Goal: Task Accomplishment & Management: Use online tool/utility

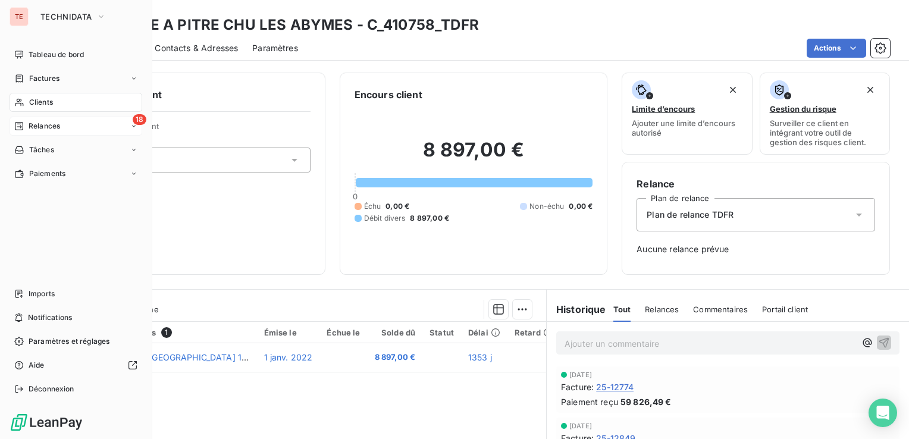
scroll to position [146, 0]
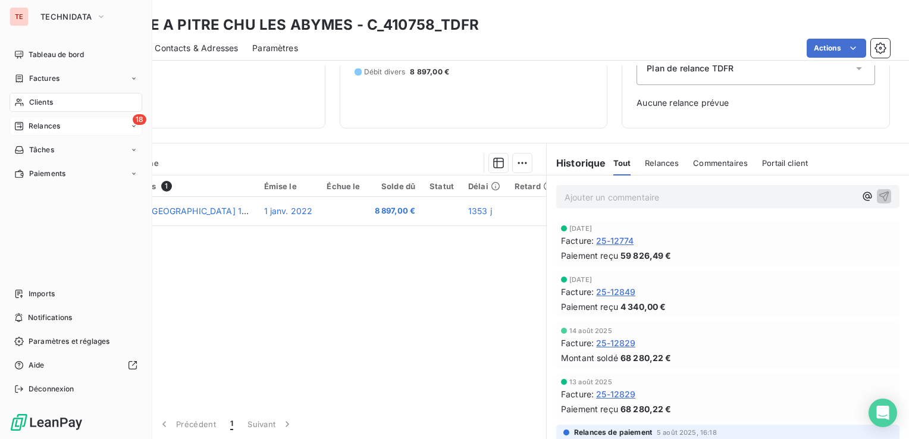
click at [23, 122] on icon at bounding box center [19, 126] width 10 height 10
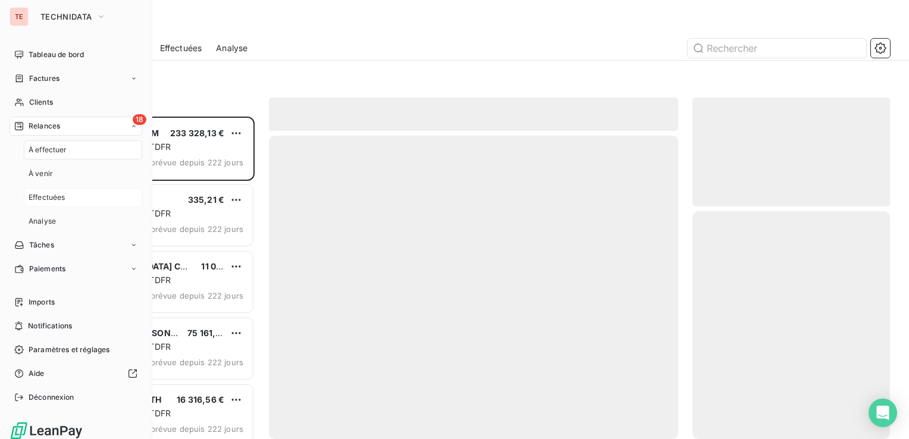
scroll to position [314, 188]
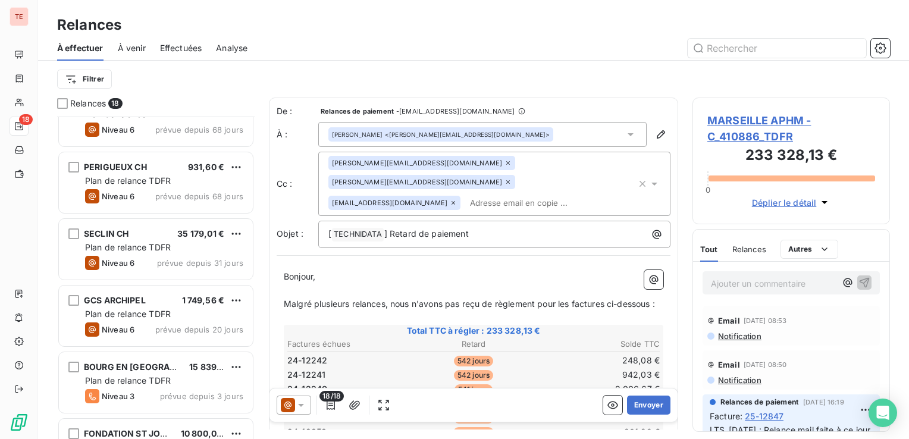
scroll to position [877, 0]
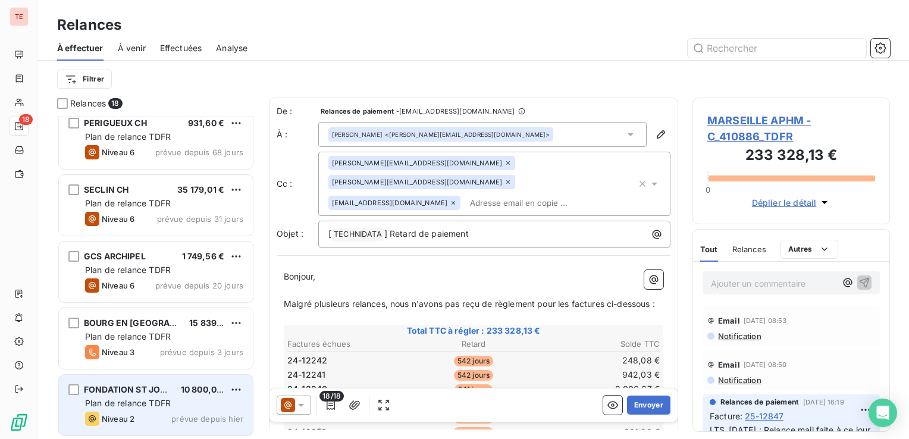
click at [148, 411] on div "FONDATION ST JOSEPH 10 800,00 € Plan de relance TDFR Niveau 2 prévue depuis hier" at bounding box center [156, 405] width 194 height 61
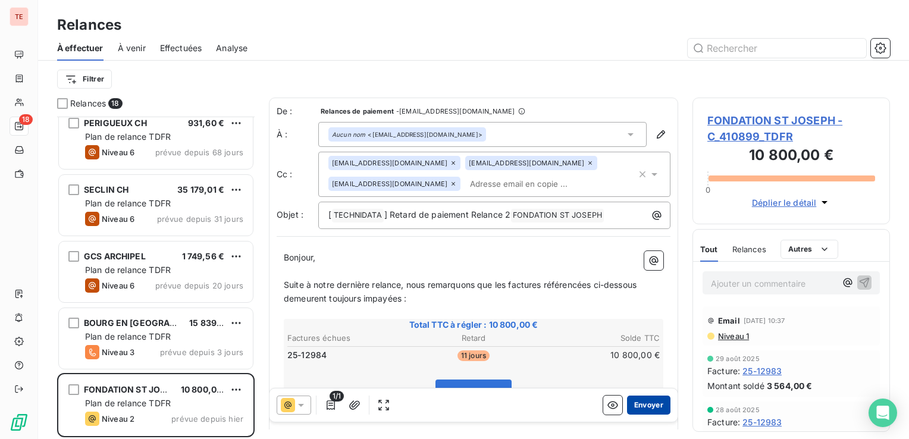
click at [634, 408] on button "Envoyer" at bounding box center [648, 405] width 43 height 19
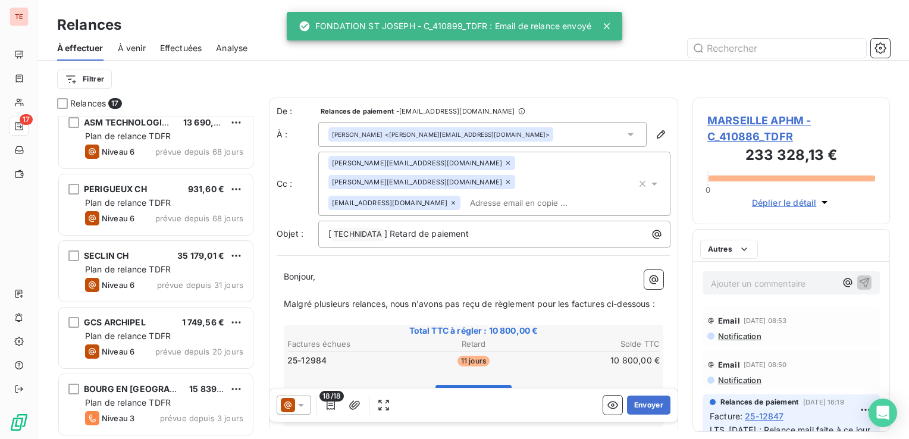
scroll to position [811, 0]
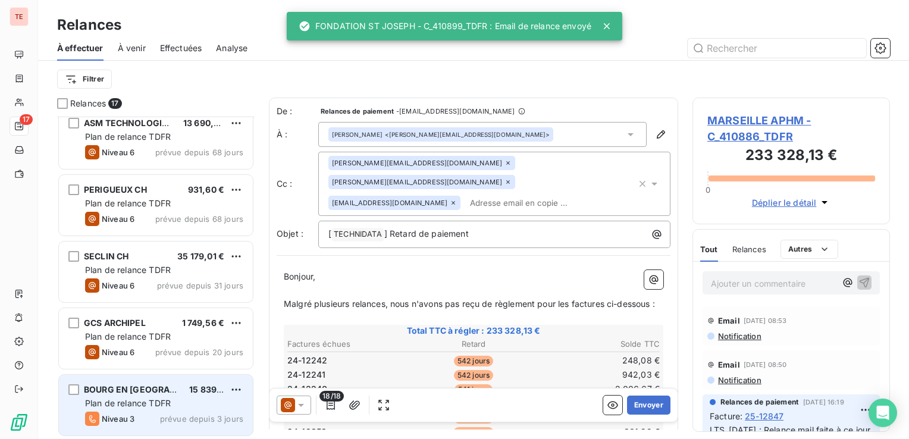
click at [129, 396] on div "BOURG EN BRESSE CH 15 839,93 € Plan de relance TDFR Niveau 3 prévue depuis 3 jo…" at bounding box center [156, 405] width 194 height 61
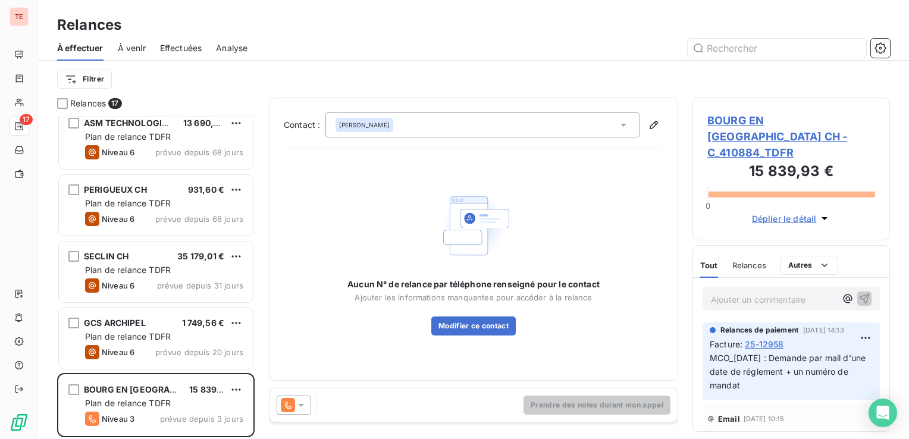
scroll to position [314, 188]
